Goal: Task Accomplishment & Management: Use online tool/utility

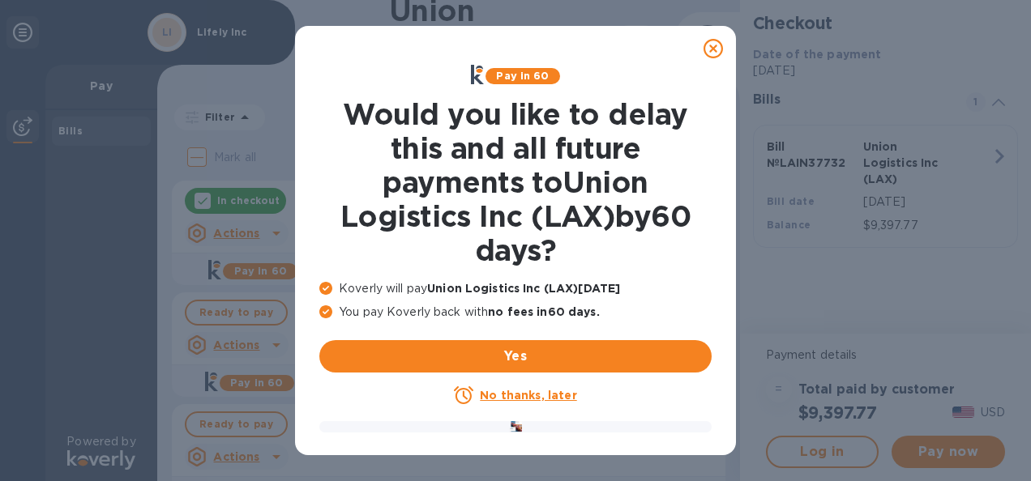
click at [716, 45] on icon at bounding box center [712, 48] width 19 height 19
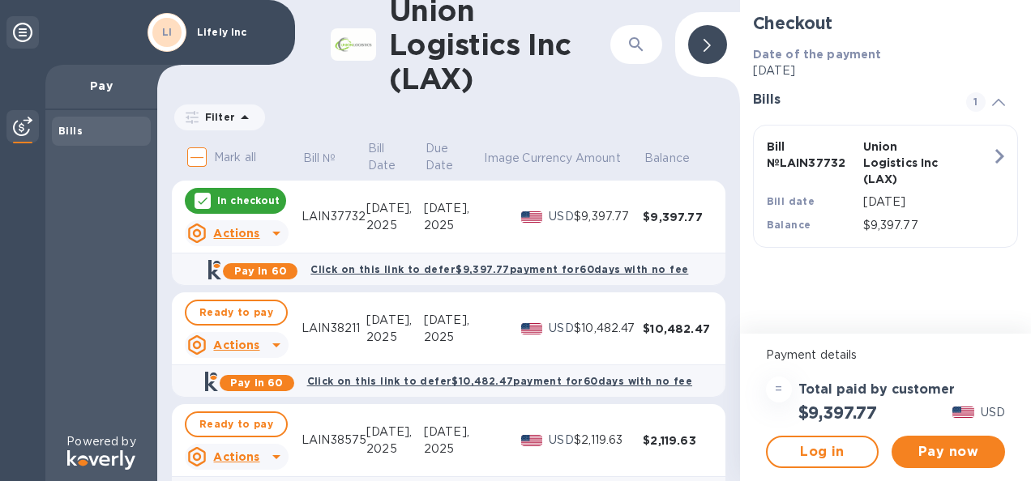
click at [274, 344] on icon at bounding box center [276, 344] width 19 height 19
click at [257, 416] on b "Open bill" at bounding box center [257, 410] width 54 height 13
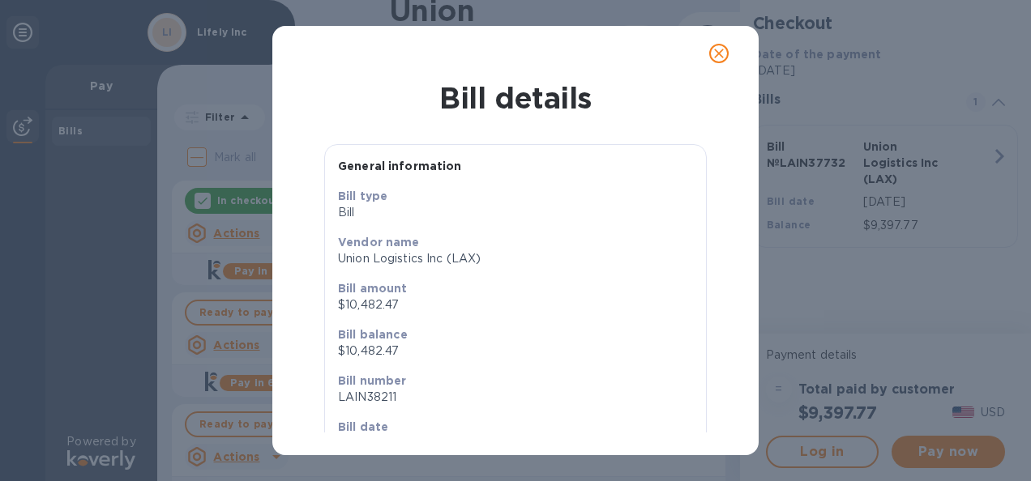
scroll to position [95, 0]
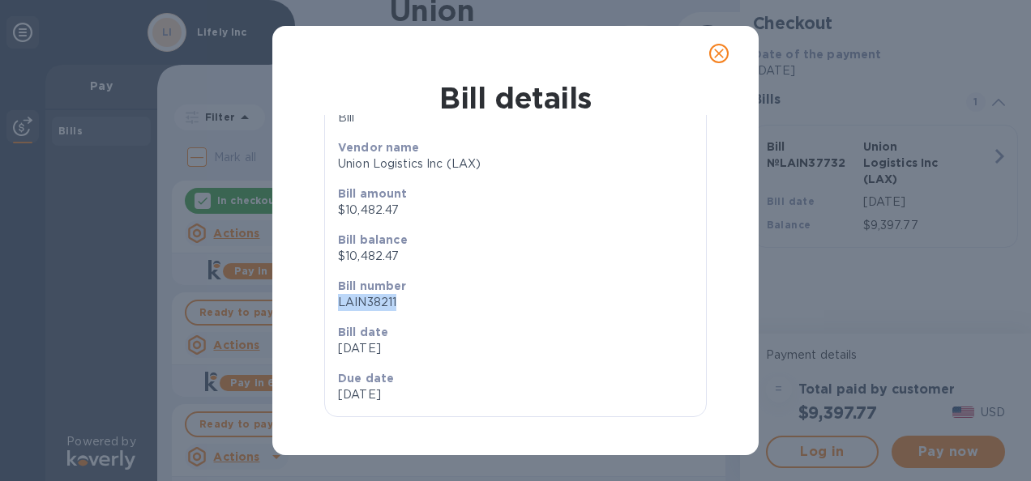
drag, startPoint x: 334, startPoint y: 301, endPoint x: 401, endPoint y: 303, distance: 67.3
click at [401, 303] on p "LAIN38211" at bounding box center [515, 302] width 355 height 17
copy p "LAIN38211"
click at [718, 51] on icon "close" at bounding box center [719, 53] width 16 height 16
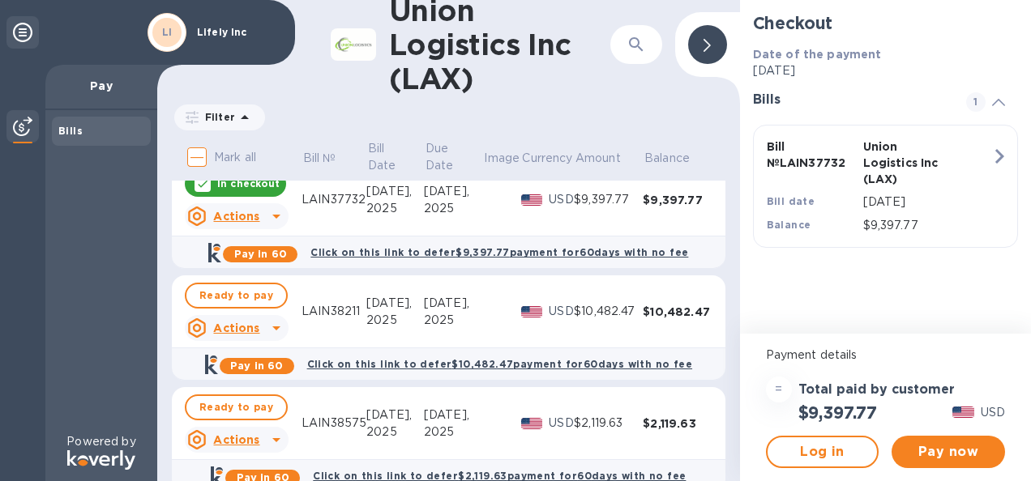
scroll to position [0, 0]
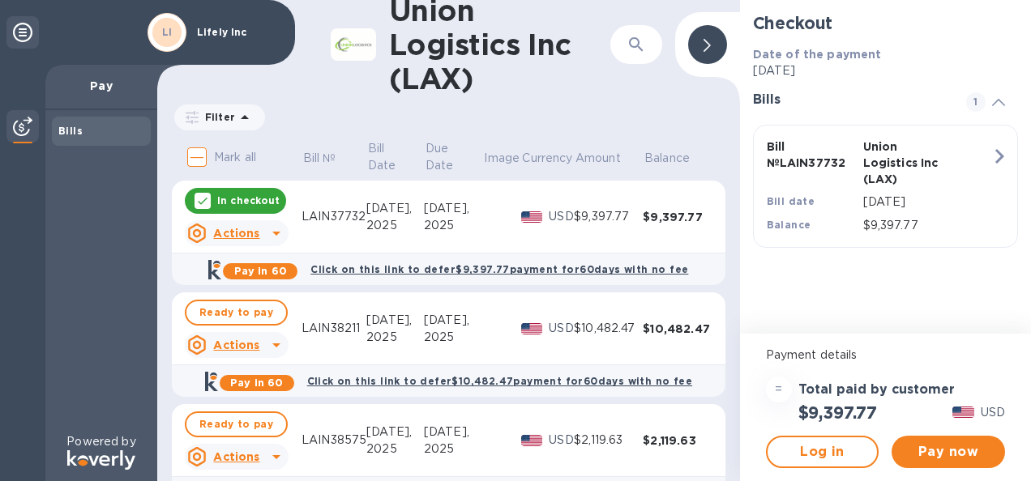
click at [467, 269] on b "Click on this link to defer $9,397.77 payment for 60 days with no fee" at bounding box center [499, 269] width 378 height 12
click at [477, 271] on b "Click on this link to defer $9,397.77 payment for 60 days with no fee" at bounding box center [499, 269] width 378 height 12
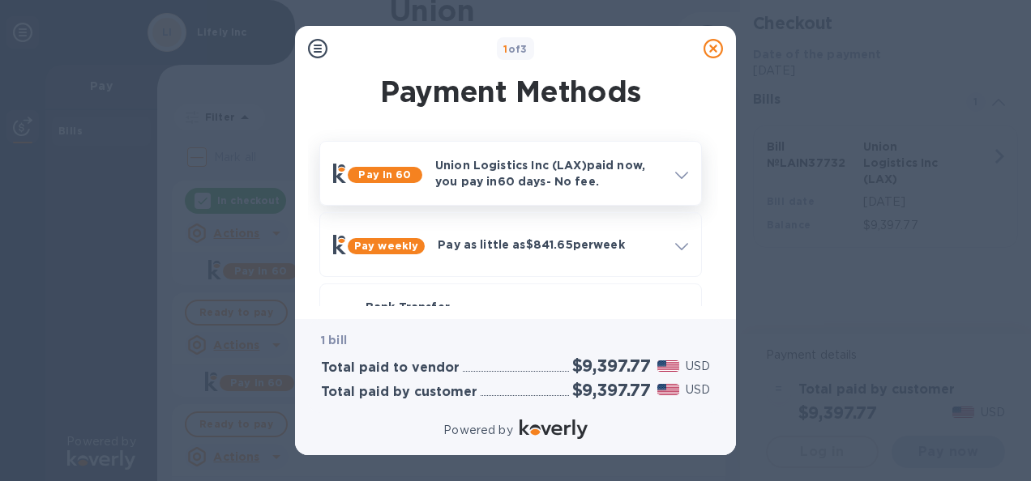
click at [681, 170] on span at bounding box center [681, 173] width 13 height 15
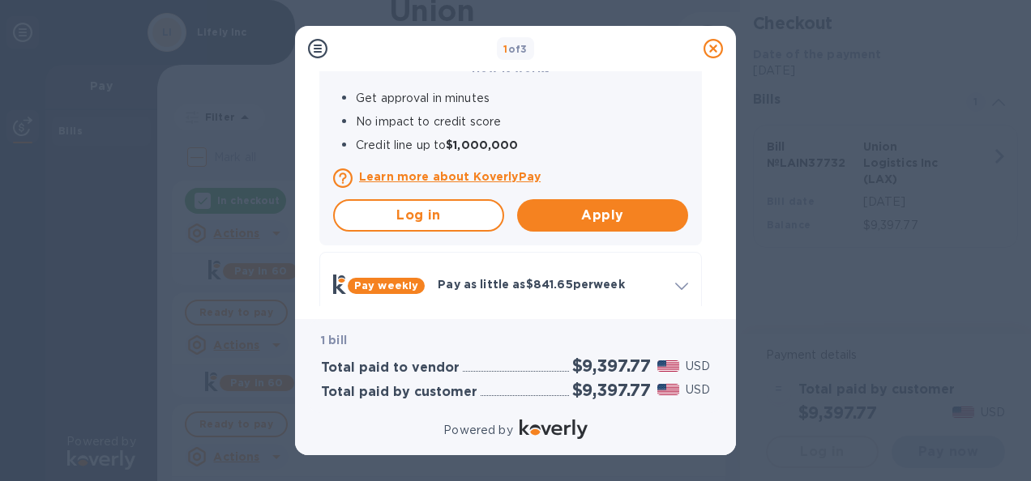
scroll to position [162, 0]
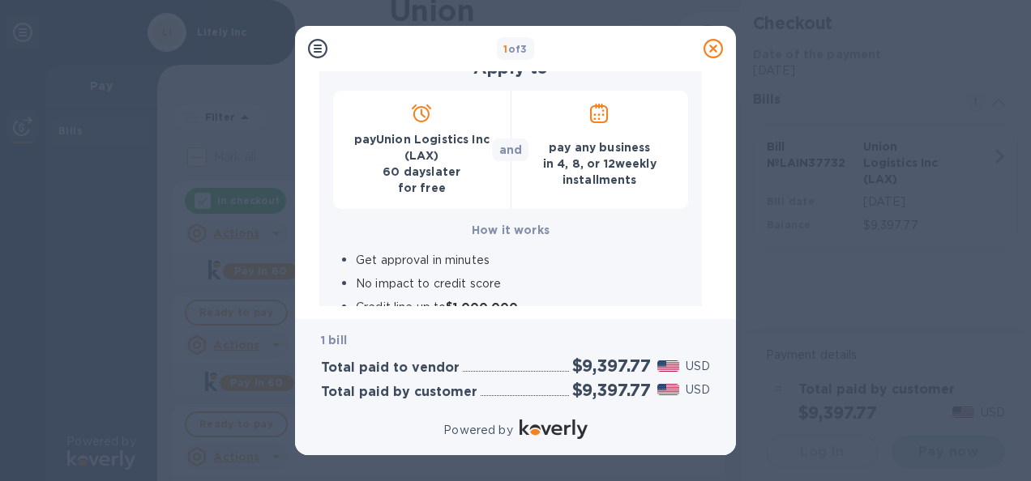
click at [444, 169] on p "pay Union Logistics Inc (LAX) [DATE] for free" at bounding box center [422, 163] width 152 height 65
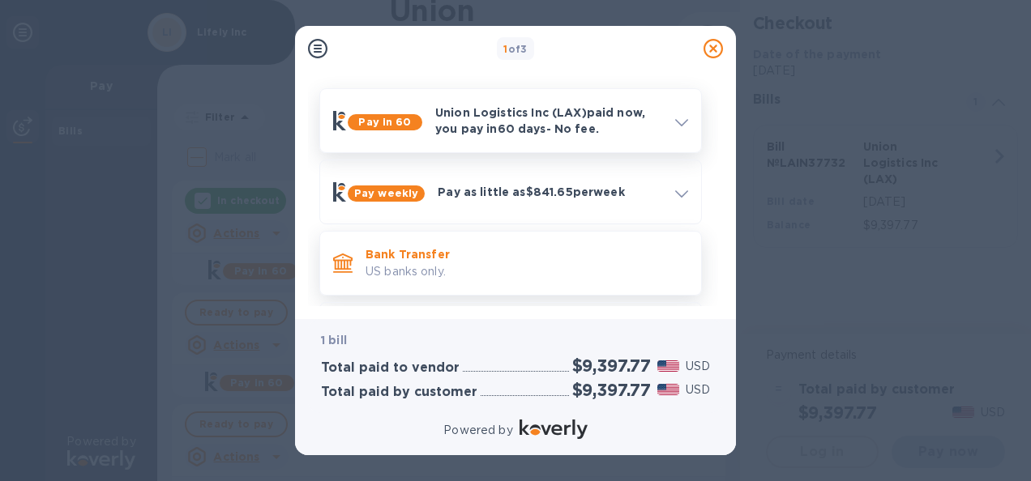
scroll to position [0, 0]
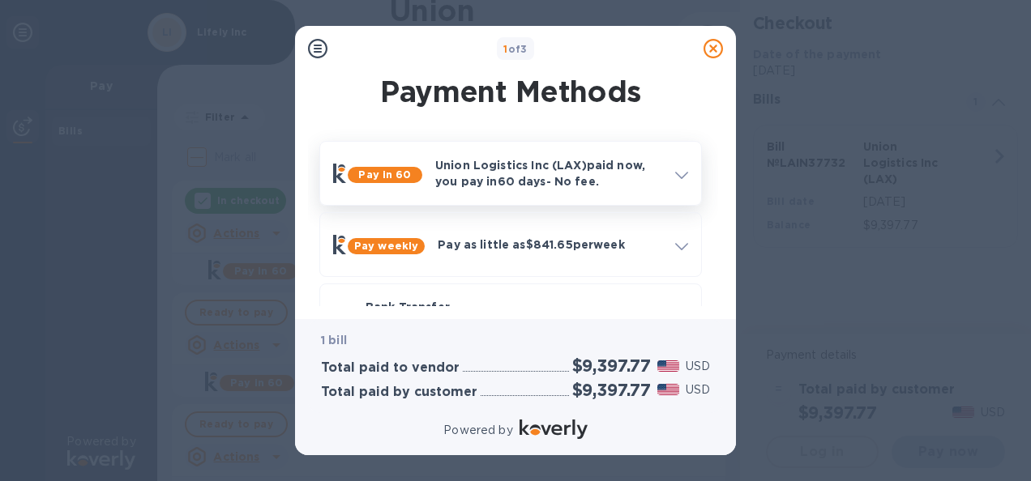
click at [679, 175] on icon at bounding box center [681, 175] width 13 height 7
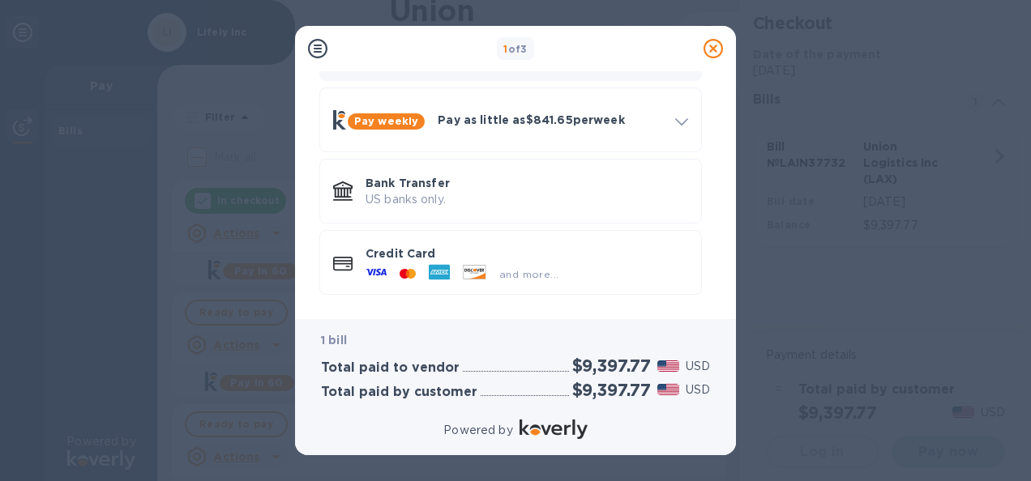
scroll to position [489, 0]
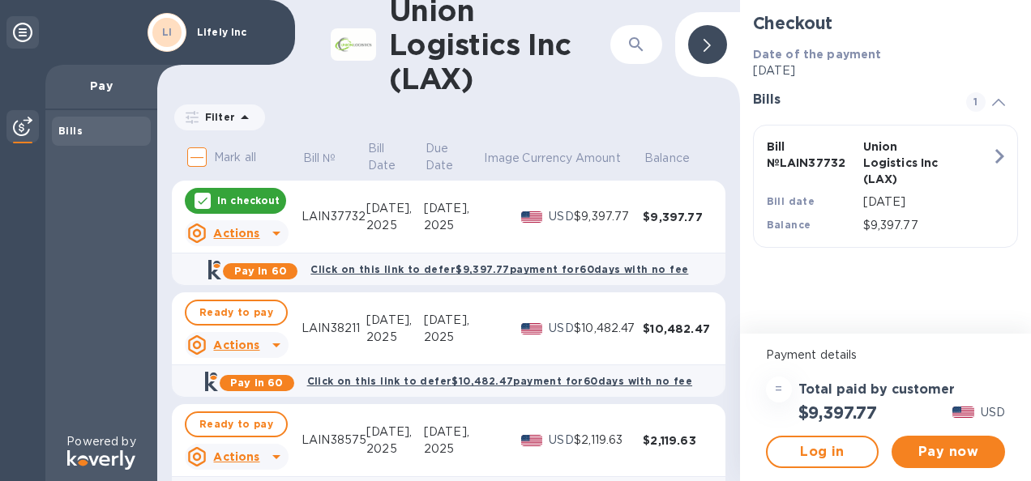
click at [203, 205] on icon at bounding box center [202, 200] width 13 height 13
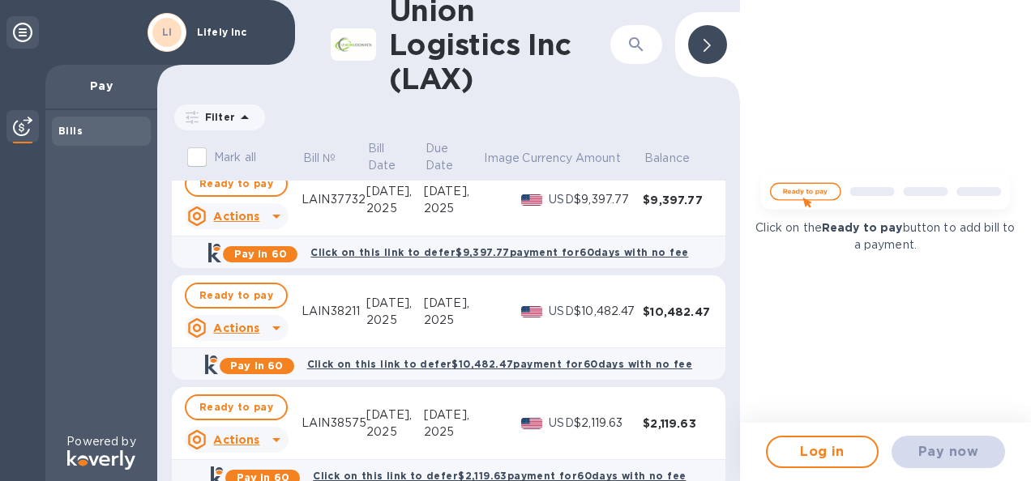
scroll to position [0, 0]
